Goal: Task Accomplishment & Management: Use online tool/utility

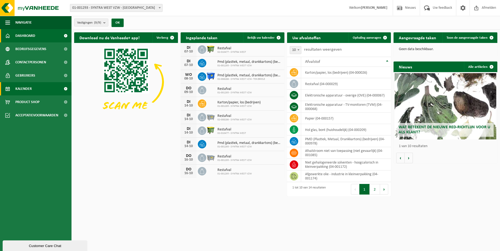
click at [40, 88] on link "Kalender" at bounding box center [35, 88] width 71 height 13
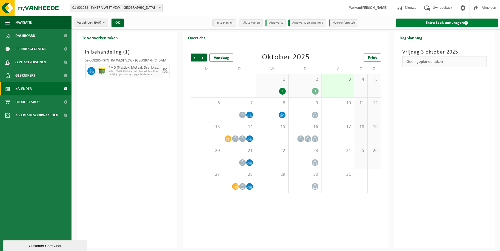
click at [442, 22] on link "Extra taak aanvragen" at bounding box center [447, 23] width 102 height 8
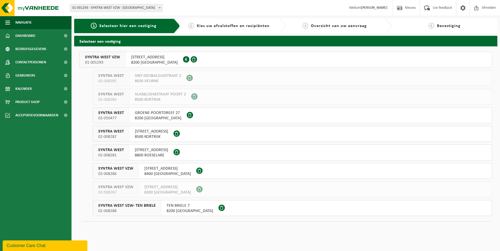
click at [154, 116] on span "8200 SINT-MICHIELS" at bounding box center [158, 117] width 47 height 5
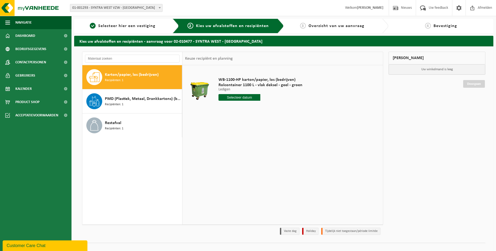
click at [123, 75] on span "Karton/papier, los (bedrijven)" at bounding box center [132, 74] width 54 height 6
click at [243, 98] on input "text" at bounding box center [239, 97] width 42 height 7
click at [252, 144] on div "16" at bounding box center [250, 144] width 9 height 8
type input "Van 2025-10-16"
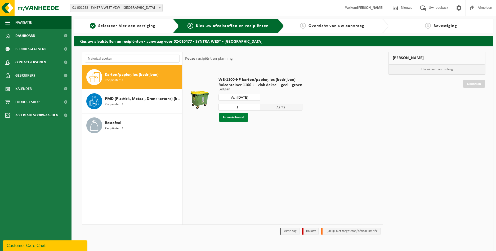
click at [234, 117] on button "In winkelmand" at bounding box center [233, 117] width 29 height 8
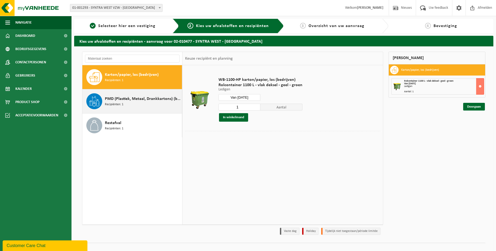
click at [114, 102] on span "Recipiënten: 1" at bounding box center [114, 104] width 19 height 5
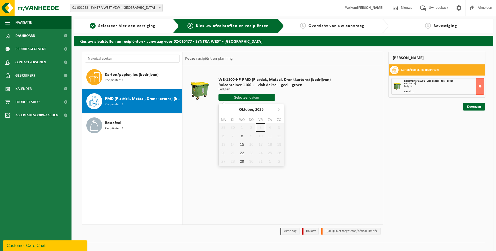
click at [244, 96] on input "text" at bounding box center [246, 97] width 56 height 7
click at [241, 144] on div "15" at bounding box center [241, 144] width 9 height 8
type input "Van 2025-10-15"
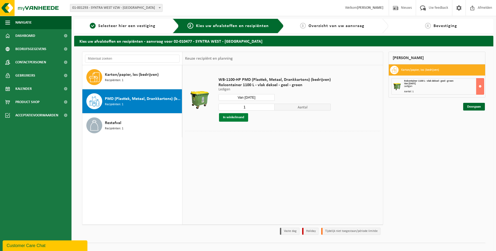
click at [237, 116] on button "In winkelmand" at bounding box center [233, 117] width 29 height 8
